Goal: Register for event/course

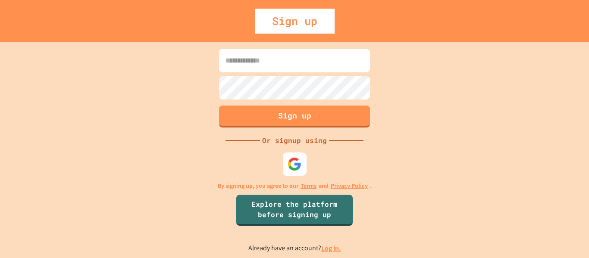
click at [286, 167] on div at bounding box center [295, 164] width 24 height 24
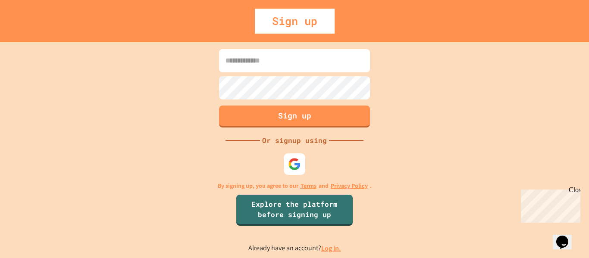
click at [276, 69] on input at bounding box center [294, 60] width 151 height 23
type input "**********"
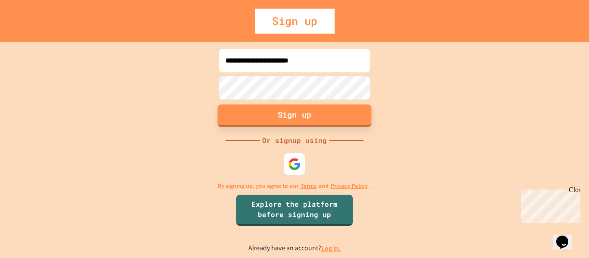
click at [317, 115] on button "Sign up" at bounding box center [295, 115] width 154 height 22
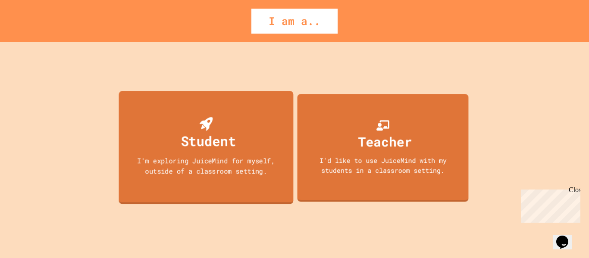
click at [252, 121] on div "Student I'm exploring JuiceMind for myself, outside of a classroom setting." at bounding box center [206, 147] width 175 height 113
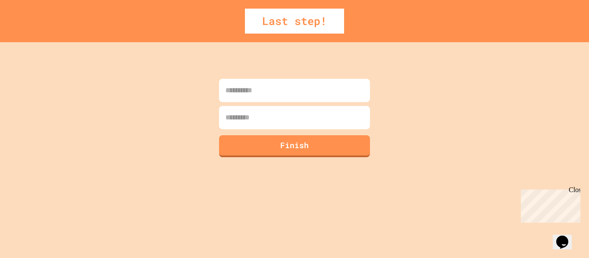
click at [271, 91] on input at bounding box center [294, 90] width 151 height 23
type input "********"
click at [271, 111] on input at bounding box center [294, 117] width 151 height 23
type input "****"
click at [307, 145] on button "Finish" at bounding box center [295, 145] width 154 height 22
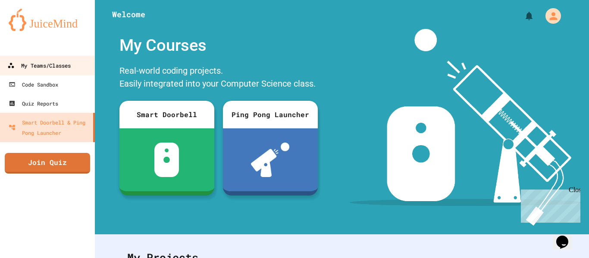
click at [79, 67] on link "My Teams/Classes" at bounding box center [48, 65] width 98 height 19
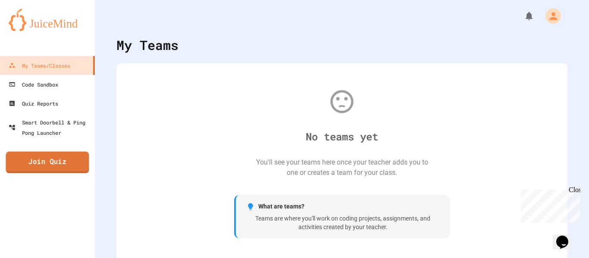
click at [55, 166] on link "Join Quiz" at bounding box center [47, 163] width 83 height 22
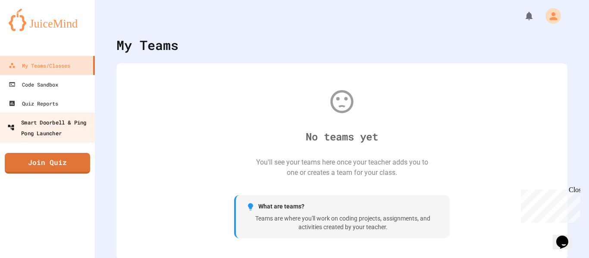
click at [26, 123] on div "Smart Doorbell & Ping Pong Launcher" at bounding box center [49, 127] width 85 height 21
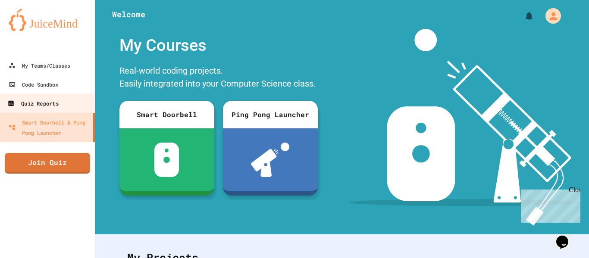
click at [46, 99] on div "Quiz Reports" at bounding box center [32, 103] width 51 height 11
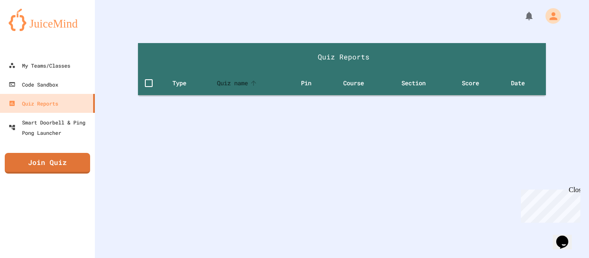
click at [234, 82] on span "Quiz name" at bounding box center [238, 83] width 42 height 10
click at [234, 82] on span "Quiz name sorted ascending" at bounding box center [238, 83] width 42 height 10
click at [234, 82] on span "Quiz name sorted descending" at bounding box center [238, 83] width 42 height 10
click at [26, 66] on div "My Teams/Classes" at bounding box center [38, 65] width 63 height 11
